Goal: Task Accomplishment & Management: Manage account settings

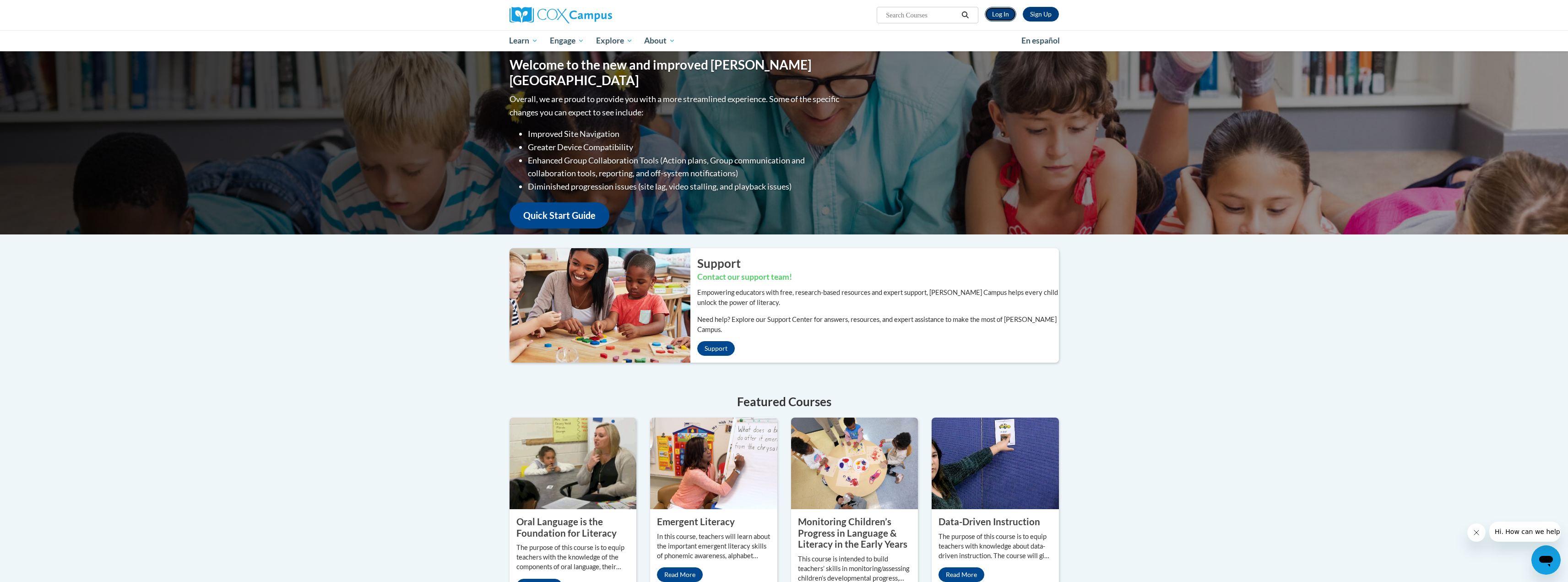
click at [998, 15] on link "Log In" at bounding box center [1000, 14] width 31 height 15
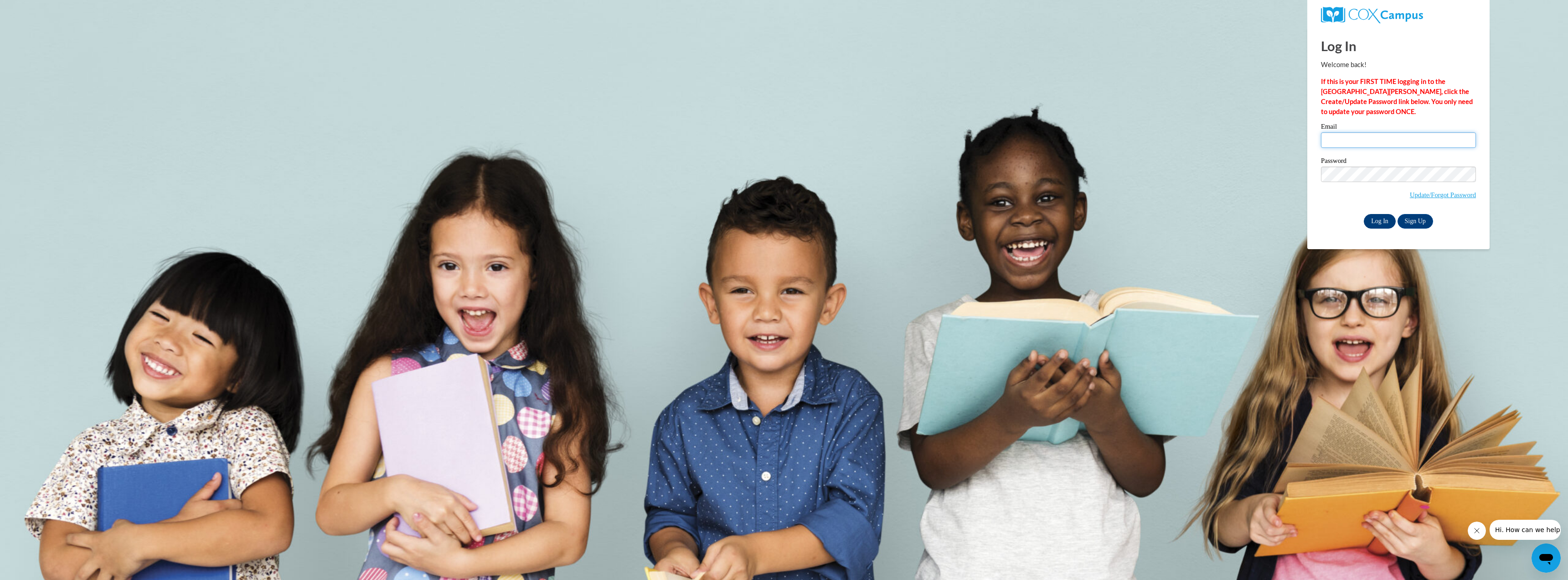
type input "admin@agile.net"
click at [1380, 222] on input "Log In" at bounding box center [1380, 222] width 32 height 14
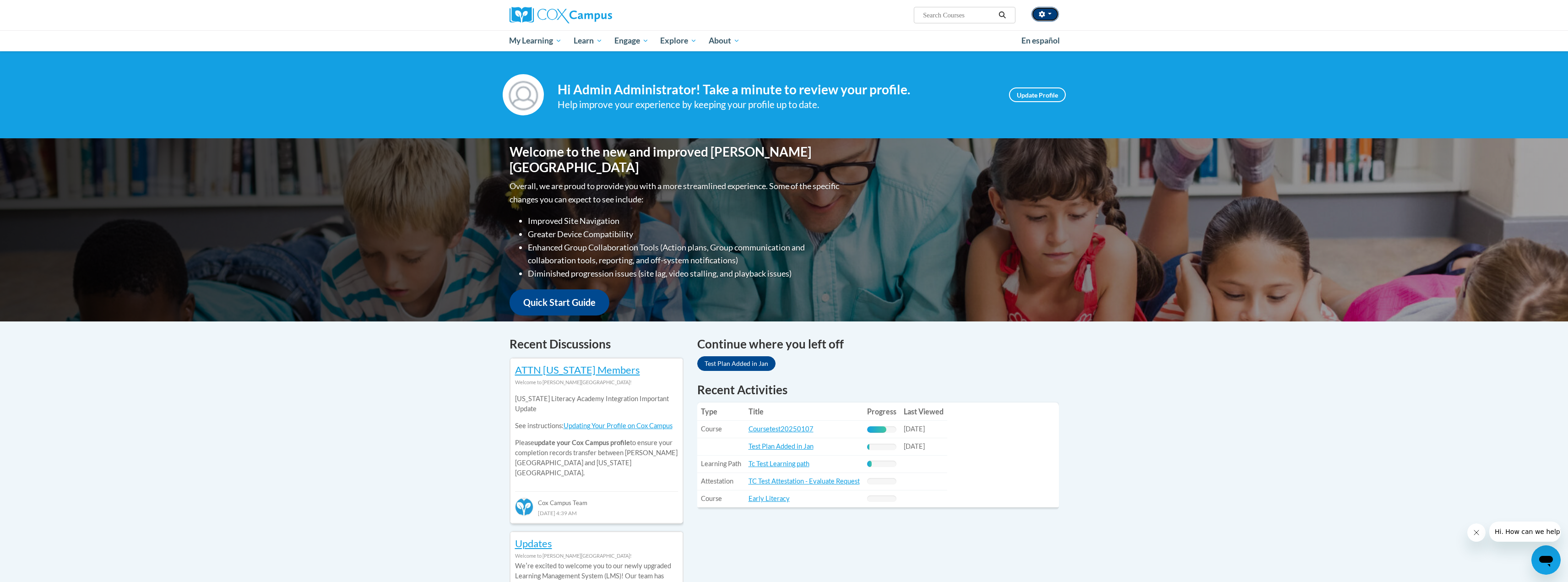
click at [1050, 12] on button "button" at bounding box center [1046, 14] width 28 height 15
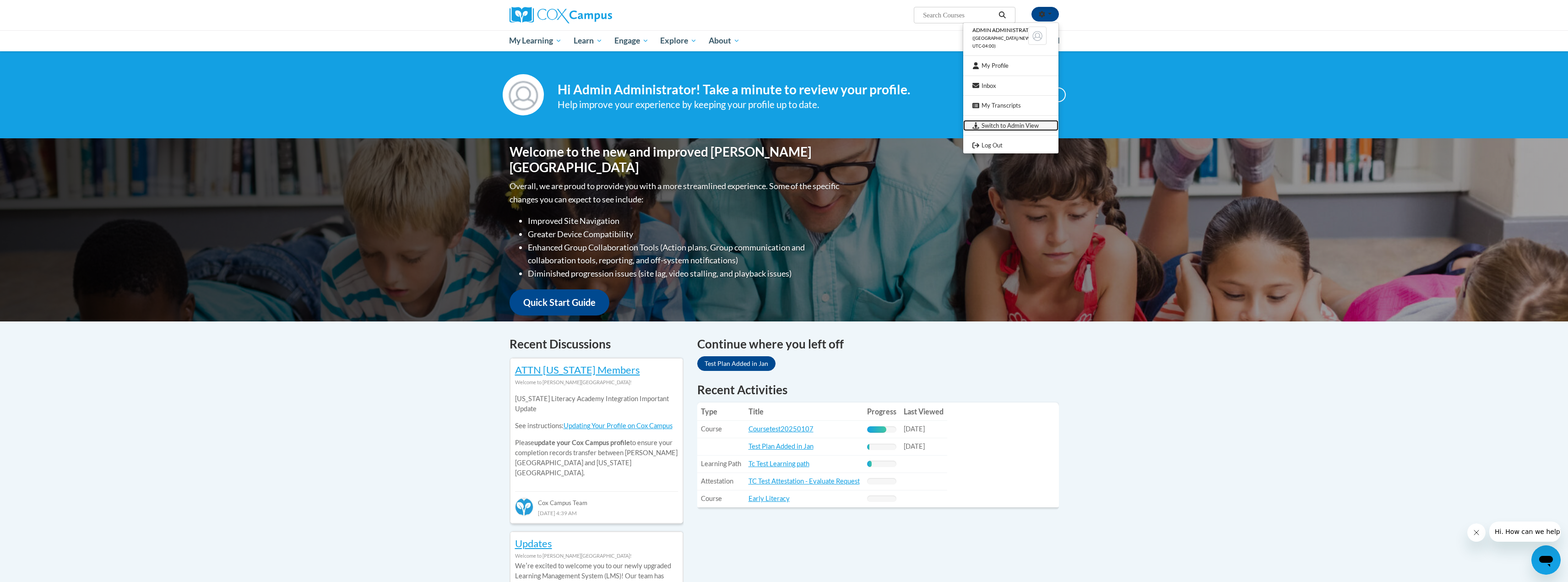
click at [1022, 124] on link "Switch to Admin View" at bounding box center [1011, 126] width 95 height 12
